Goal: Feedback & Contribution: Submit feedback/report problem

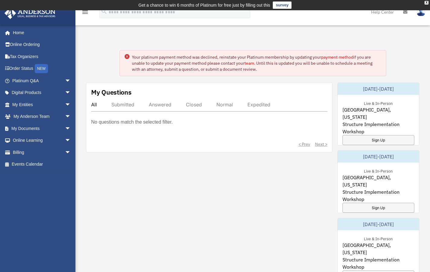
click at [340, 57] on link "payment method" at bounding box center [337, 56] width 32 height 5
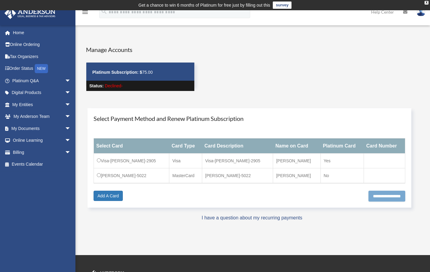
click at [369, 198] on input "**********" at bounding box center [387, 196] width 37 height 11
click at [374, 192] on input "**********" at bounding box center [387, 196] width 37 height 11
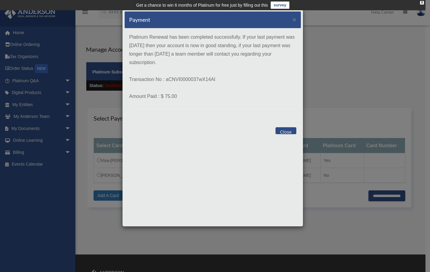
click at [289, 131] on button "Close" at bounding box center [286, 130] width 21 height 7
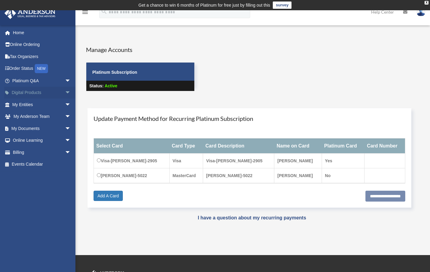
click at [30, 95] on link "Digital Products arrow_drop_down" at bounding box center [42, 93] width 76 height 12
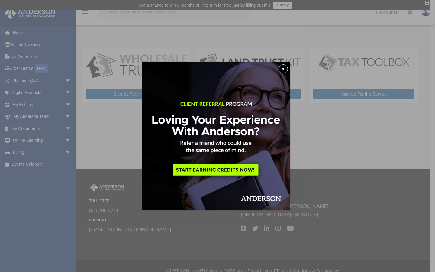
click at [285, 70] on button "x" at bounding box center [283, 68] width 9 height 9
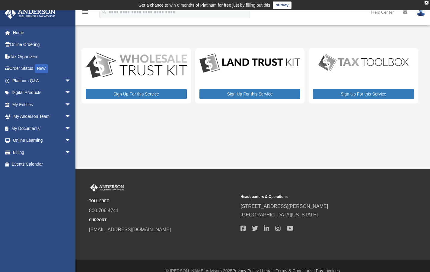
click at [363, 64] on img at bounding box center [363, 63] width 101 height 20
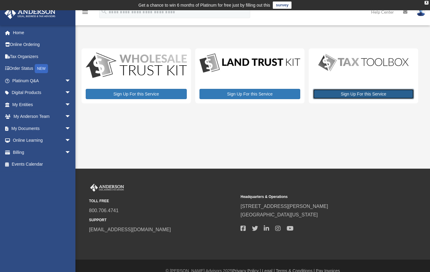
click at [361, 92] on link "Sign Up For this Service" at bounding box center [363, 94] width 101 height 10
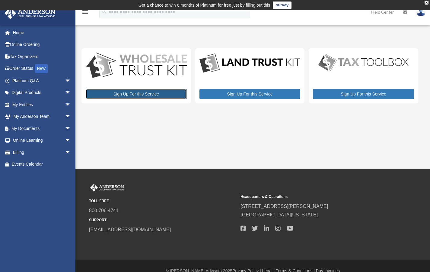
click at [151, 94] on link "Sign Up For this Service" at bounding box center [136, 94] width 101 height 10
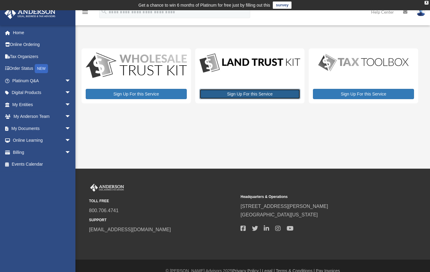
click at [244, 92] on link "Sign Up For this Service" at bounding box center [250, 94] width 101 height 10
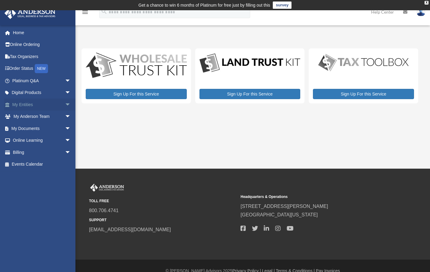
click at [65, 103] on span "arrow_drop_down" at bounding box center [71, 104] width 12 height 12
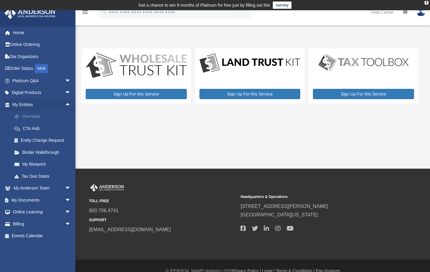
click at [38, 116] on link "Overview" at bounding box center [44, 117] width 72 height 12
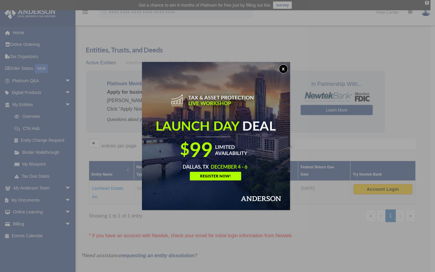
click at [285, 69] on button "x" at bounding box center [283, 68] width 9 height 9
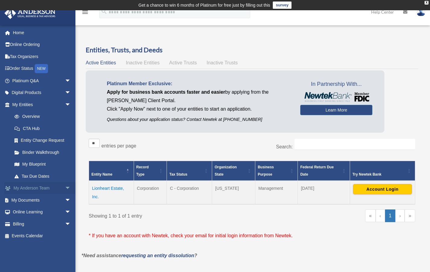
click at [66, 188] on span "arrow_drop_down" at bounding box center [71, 188] width 12 height 12
click at [52, 198] on link "My Anderson Team" at bounding box center [44, 200] width 72 height 12
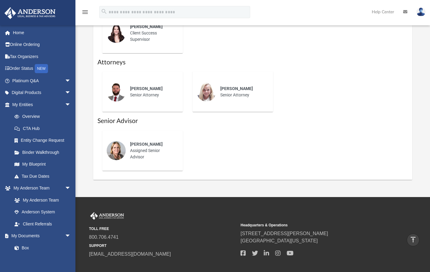
scroll to position [308, 0]
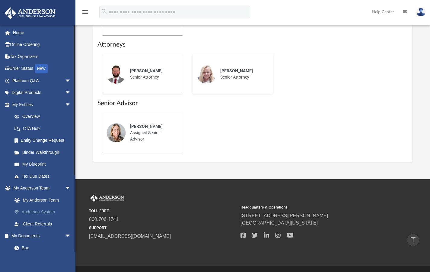
click at [43, 212] on link "Anderson System" at bounding box center [44, 212] width 72 height 12
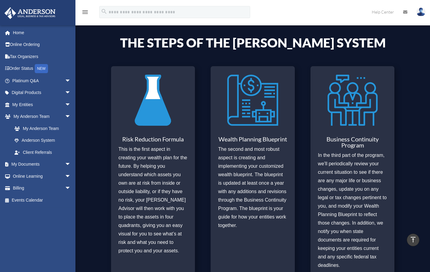
scroll to position [212, 0]
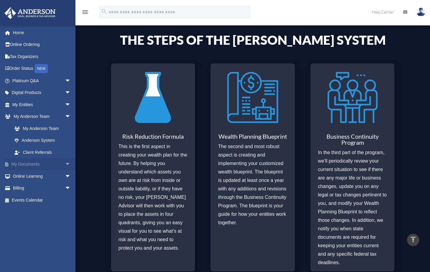
click at [65, 165] on span "arrow_drop_down" at bounding box center [71, 164] width 12 height 12
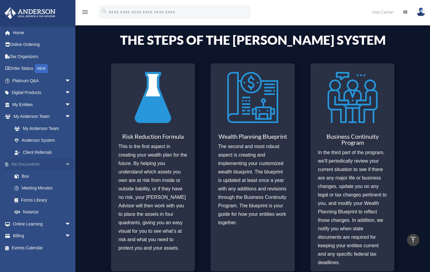
click at [65, 165] on span "arrow_drop_up" at bounding box center [71, 164] width 12 height 12
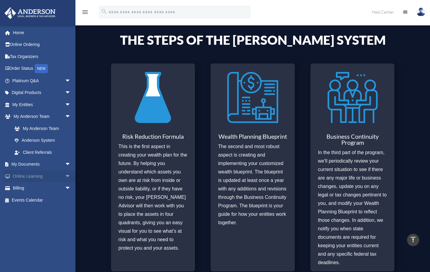
click at [65, 175] on span "arrow_drop_down" at bounding box center [71, 176] width 12 height 12
click at [37, 187] on link "Courses" at bounding box center [44, 188] width 72 height 12
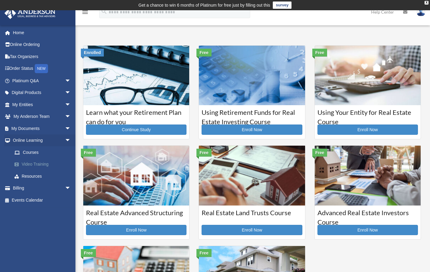
click at [37, 164] on link "Video Training" at bounding box center [44, 164] width 72 height 12
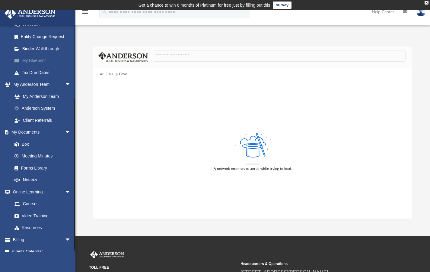
scroll to position [111, 0]
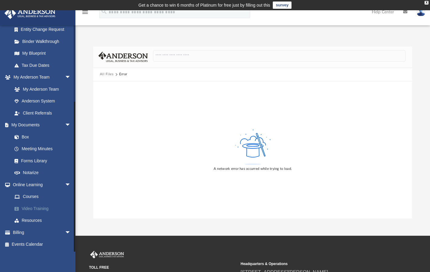
click at [28, 209] on link "Video Training" at bounding box center [44, 208] width 72 height 12
click at [30, 220] on link "Resources" at bounding box center [44, 220] width 72 height 12
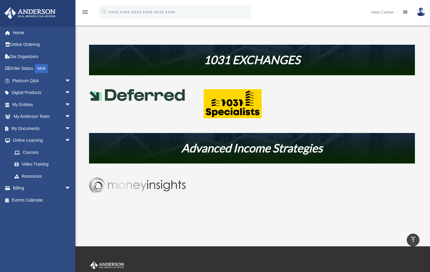
scroll to position [284, 0]
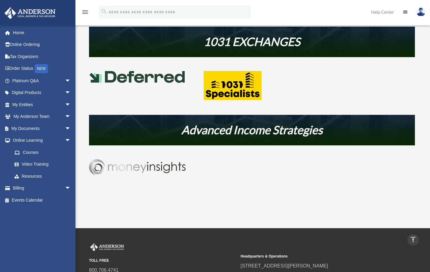
click at [154, 168] on img at bounding box center [137, 167] width 97 height 16
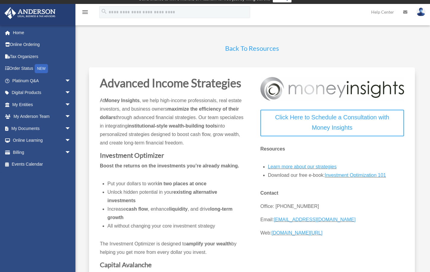
scroll to position [1, 0]
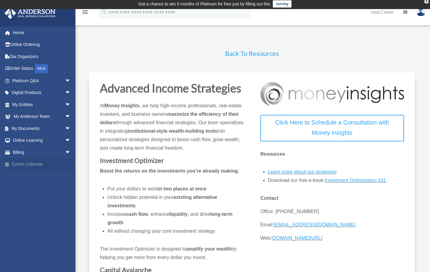
click at [36, 165] on link "Events Calendar" at bounding box center [42, 164] width 76 height 12
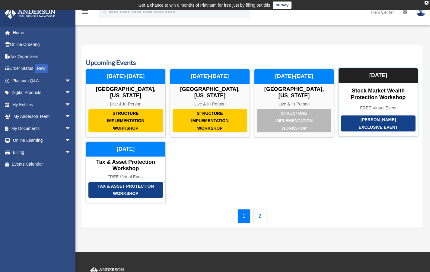
click at [367, 115] on div "[PERSON_NAME] Exclusive Event" at bounding box center [378, 123] width 75 height 16
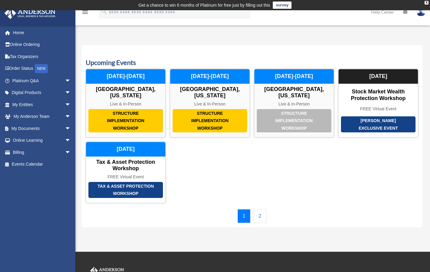
click at [280, 3] on link "survey" at bounding box center [282, 5] width 19 height 7
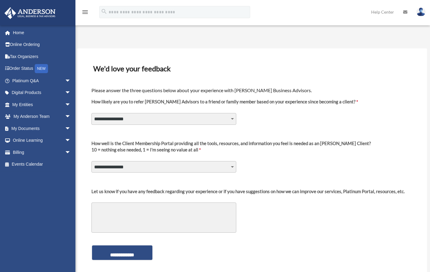
click at [232, 117] on select "**********" at bounding box center [163, 118] width 145 height 11
select select "********"
click at [228, 168] on select "**********" at bounding box center [163, 166] width 145 height 11
select select "********"
click at [194, 209] on textarea "Let us know if you have any feedback regarding your experience or if you have s…" at bounding box center [163, 217] width 145 height 30
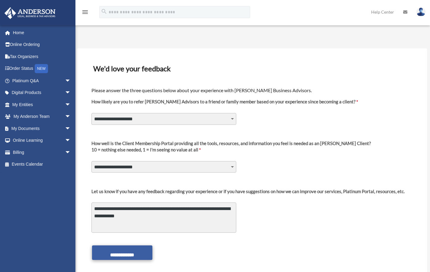
type textarea "**********"
click at [135, 250] on input "**********" at bounding box center [122, 252] width 60 height 14
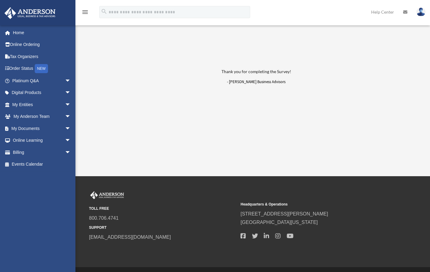
click at [37, 12] on img at bounding box center [30, 13] width 55 height 12
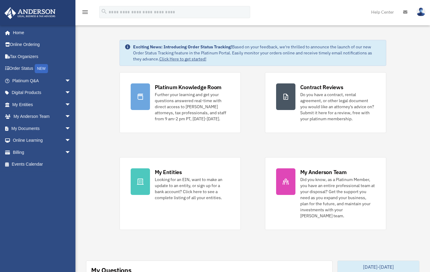
click at [424, 12] on img at bounding box center [421, 12] width 9 height 9
click at [407, 11] on icon at bounding box center [405, 12] width 4 height 4
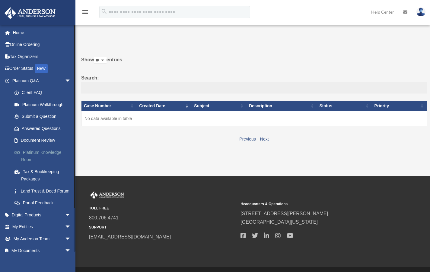
click at [34, 156] on link "Platinum Knowledge Room" at bounding box center [44, 155] width 72 height 19
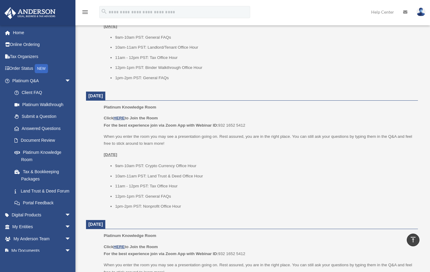
scroll to position [465, 0]
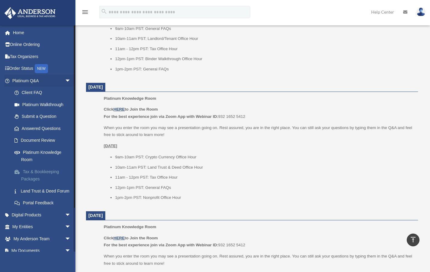
click at [36, 171] on link "Tax & Bookkeeping Packages" at bounding box center [44, 174] width 72 height 19
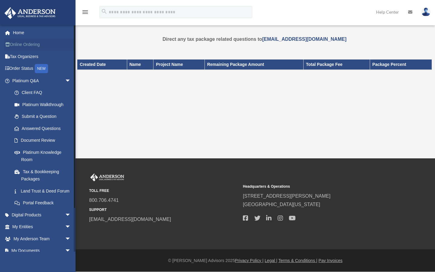
click at [24, 44] on link "Online Ordering" at bounding box center [42, 45] width 76 height 12
